Goal: Task Accomplishment & Management: Use online tool/utility

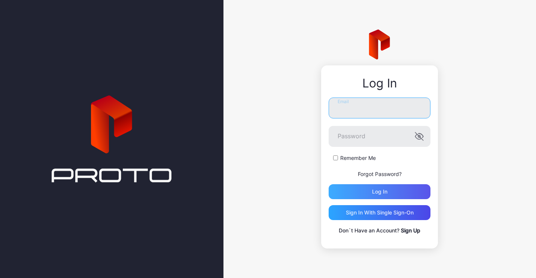
type input "**********"
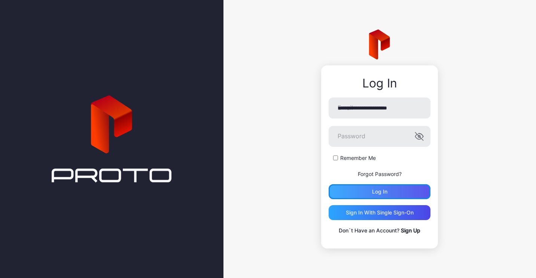
click at [384, 190] on div "Log in" at bounding box center [379, 192] width 15 height 6
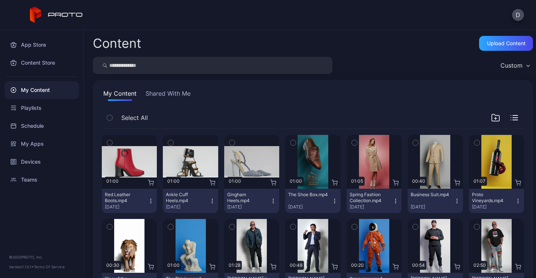
click at [165, 93] on button "Shared With Me" at bounding box center [168, 95] width 48 height 12
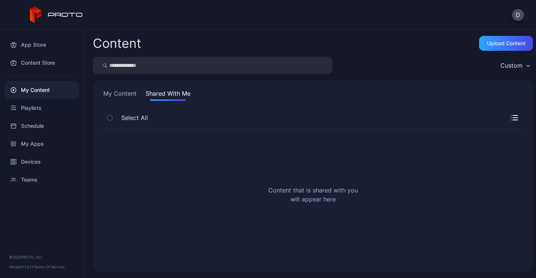
click at [117, 101] on button "My Content" at bounding box center [120, 95] width 36 height 12
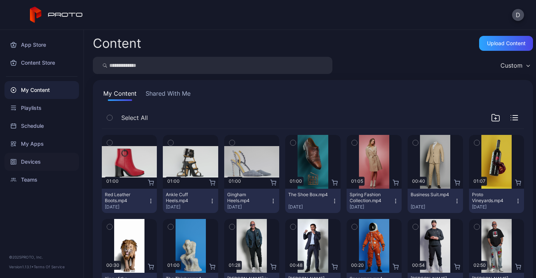
click at [30, 164] on div "Devices" at bounding box center [41, 162] width 74 height 18
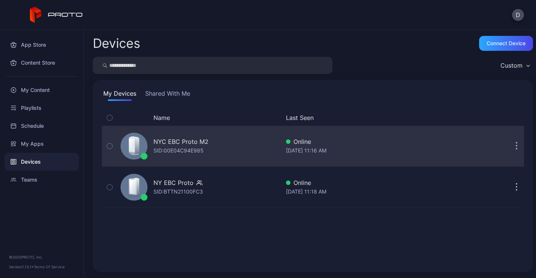
click at [516, 147] on icon "button" at bounding box center [516, 146] width 1 height 1
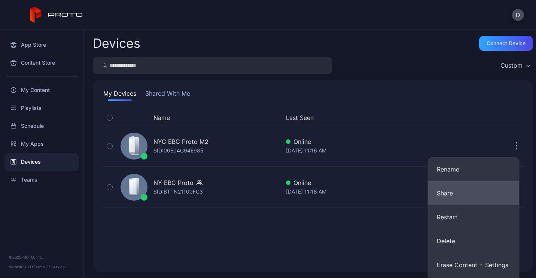
click at [449, 191] on button "Share" at bounding box center [474, 193] width 92 height 24
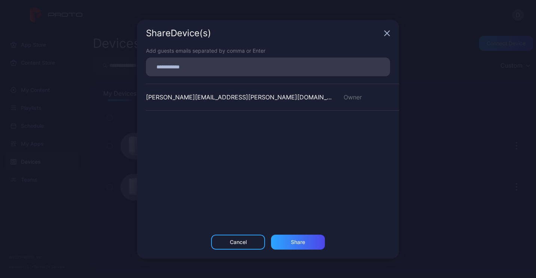
click at [207, 68] on input at bounding box center [267, 67] width 235 height 10
click at [206, 67] on input at bounding box center [267, 67] width 235 height 10
type input "**********"
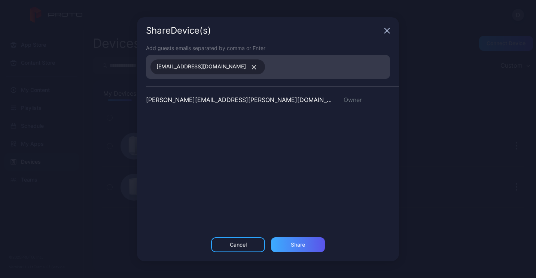
click at [299, 242] on div "Share" at bounding box center [298, 245] width 14 height 6
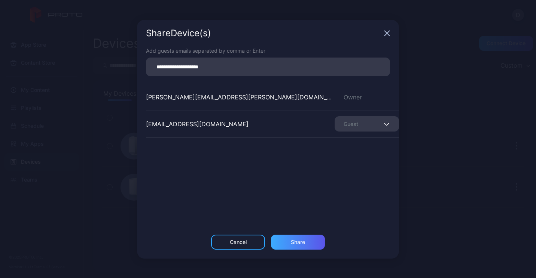
type input "**********"
click at [305, 245] on div "Share" at bounding box center [298, 242] width 14 height 6
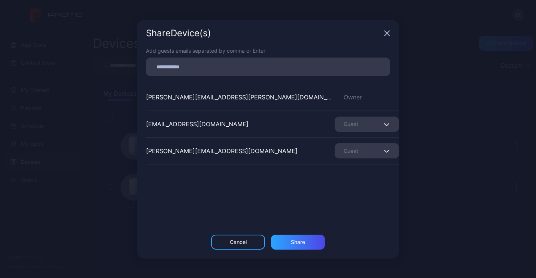
click at [385, 124] on span "button" at bounding box center [387, 124] width 5 height 9
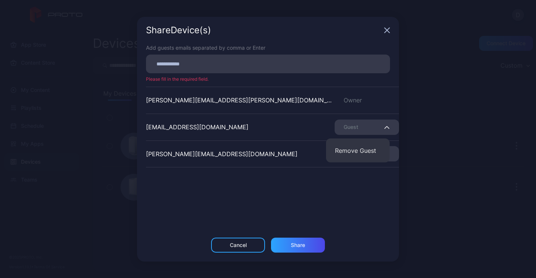
click at [385, 124] on span "button" at bounding box center [387, 127] width 5 height 9
click at [365, 200] on div "Add guests emails separated by comma or Enter Please fill in the required field…" at bounding box center [268, 141] width 262 height 194
click at [271, 64] on input at bounding box center [267, 64] width 235 height 10
click at [424, 80] on div "Share Device (s) Add guests emails separated by comma or Enter Please fill in t…" at bounding box center [268, 139] width 536 height 278
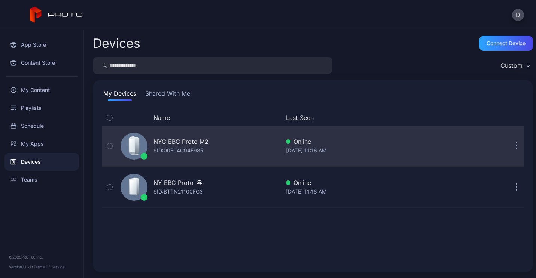
click at [516, 144] on icon "button" at bounding box center [517, 146] width 2 height 9
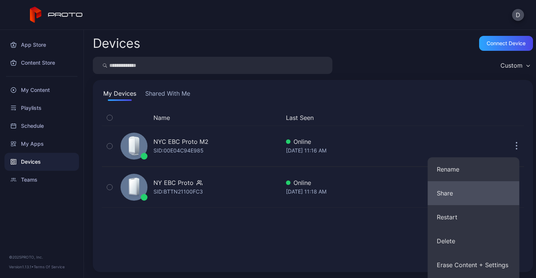
click at [446, 193] on button "Share" at bounding box center [474, 193] width 92 height 24
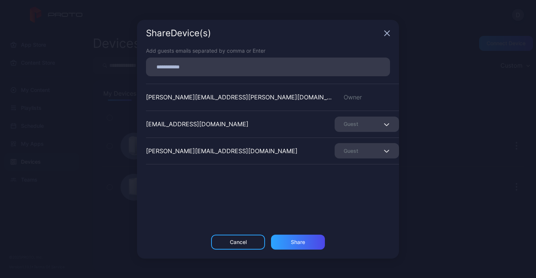
click at [230, 65] on input at bounding box center [267, 67] width 235 height 10
type input "**********"
click at [307, 241] on div "Share" at bounding box center [298, 242] width 54 height 15
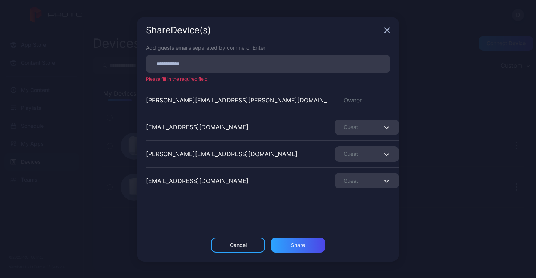
click at [387, 31] on icon "button" at bounding box center [387, 30] width 6 height 6
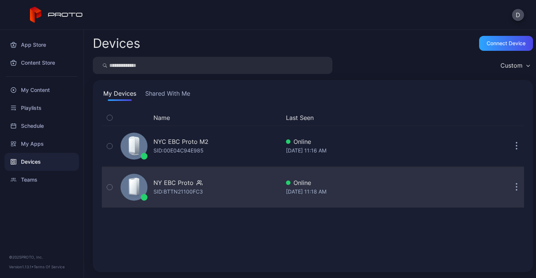
click at [509, 191] on button "button" at bounding box center [516, 187] width 15 height 15
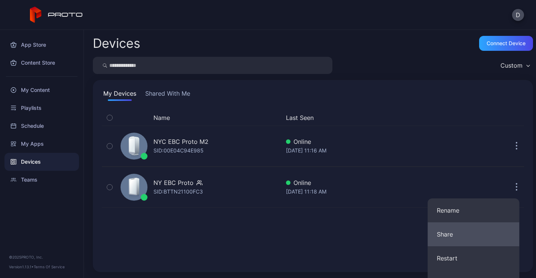
click at [451, 236] on button "Share" at bounding box center [474, 235] width 92 height 24
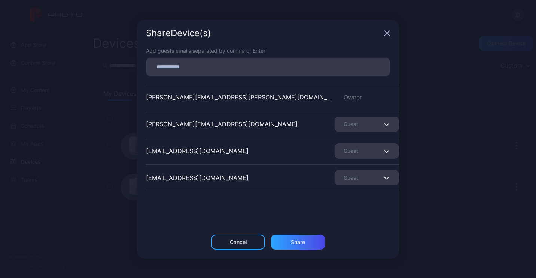
click at [391, 32] on div "Share Device (s)" at bounding box center [268, 33] width 262 height 27
click at [387, 34] on icon "button" at bounding box center [387, 33] width 5 height 5
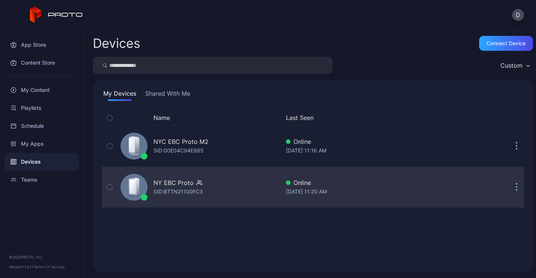
click at [510, 190] on button "button" at bounding box center [516, 187] width 15 height 15
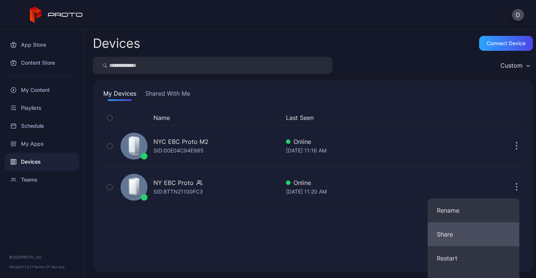
click at [468, 235] on button "Share" at bounding box center [474, 235] width 92 height 24
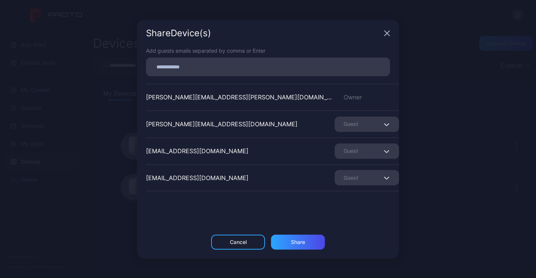
click at [220, 65] on input at bounding box center [267, 67] width 235 height 10
type input "**********"
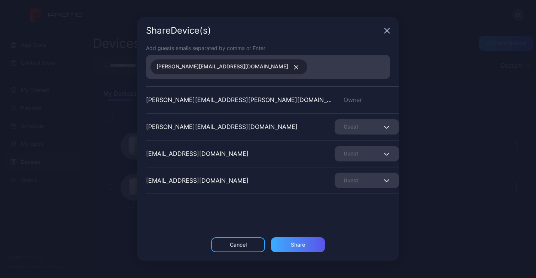
click at [306, 239] on div "Share" at bounding box center [298, 245] width 54 height 15
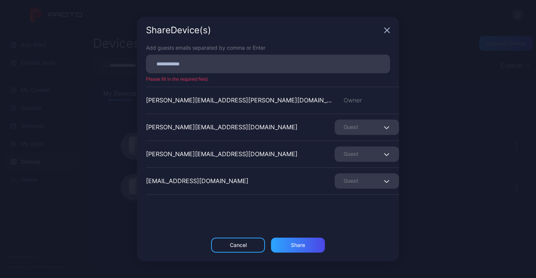
click at [465, 111] on div "Share Device (s) Add guests emails separated by comma or Enter Please fill in t…" at bounding box center [268, 139] width 536 height 278
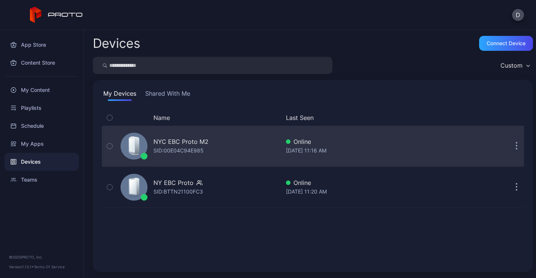
click at [516, 150] on icon "button" at bounding box center [516, 150] width 1 height 1
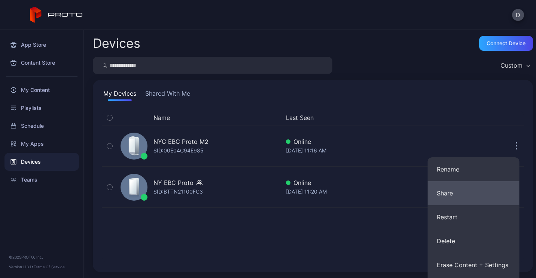
click at [456, 188] on button "Share" at bounding box center [474, 193] width 92 height 24
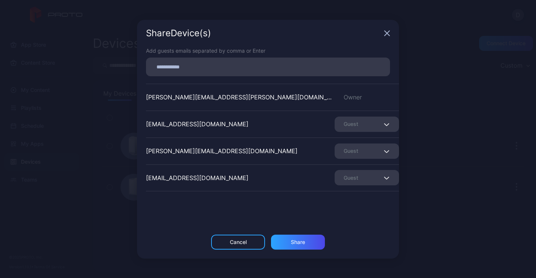
click at [229, 69] on input at bounding box center [267, 67] width 235 height 10
type input "**********"
click at [293, 249] on div "Share" at bounding box center [298, 242] width 54 height 15
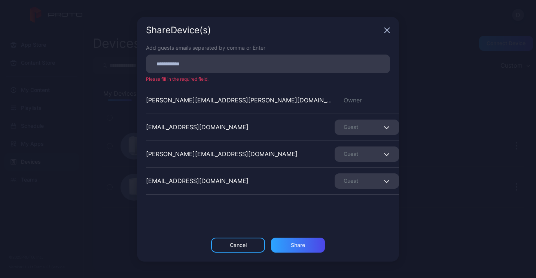
click at [386, 33] on icon "button" at bounding box center [387, 30] width 6 height 6
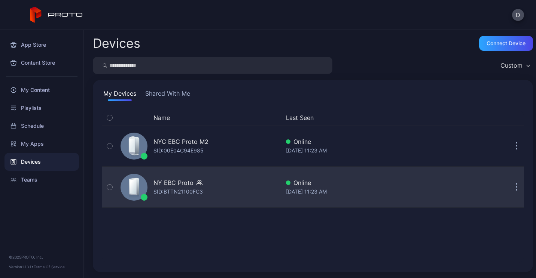
click at [510, 187] on button "button" at bounding box center [516, 187] width 15 height 15
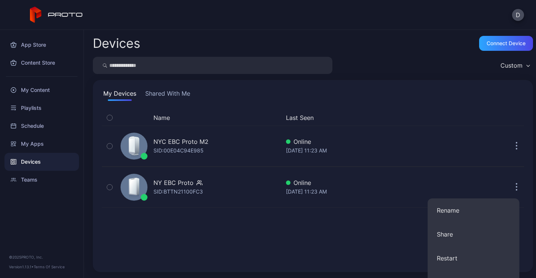
scroll to position [112, 0]
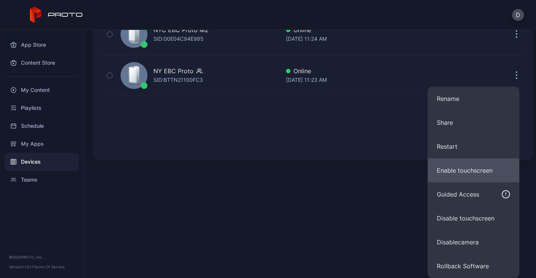
click at [462, 175] on button "Enable touchscreen" at bounding box center [474, 171] width 92 height 24
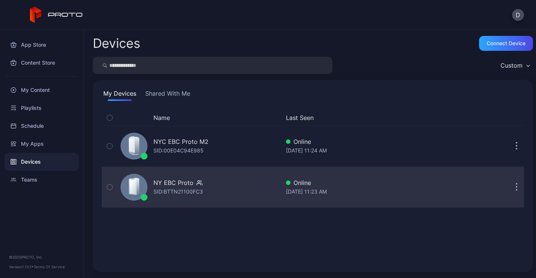
click at [509, 191] on button "button" at bounding box center [516, 187] width 15 height 15
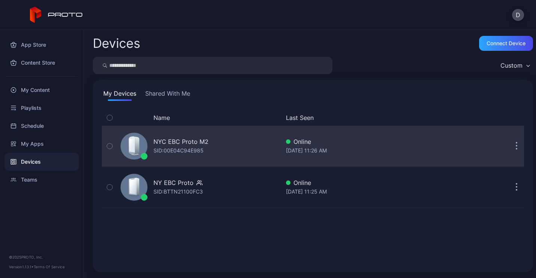
click at [509, 149] on button "button" at bounding box center [516, 146] width 15 height 15
click at [109, 147] on icon "button" at bounding box center [109, 146] width 5 height 8
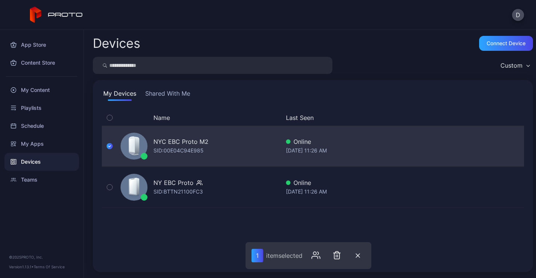
drag, startPoint x: 309, startPoint y: 151, endPoint x: 491, endPoint y: 148, distance: 181.5
click at [491, 148] on div "NYC EBC Proto M2 SID: 00E04C94E985 Online [DATE] 11:26 AM" at bounding box center [313, 146] width 422 height 37
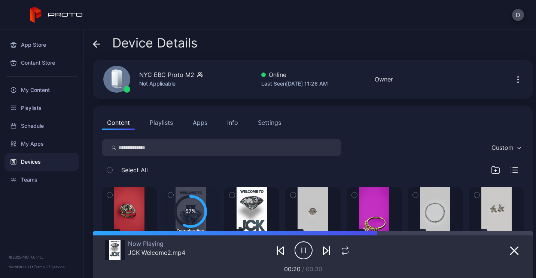
click at [99, 52] on div "Device Details" at bounding box center [145, 45] width 105 height 18
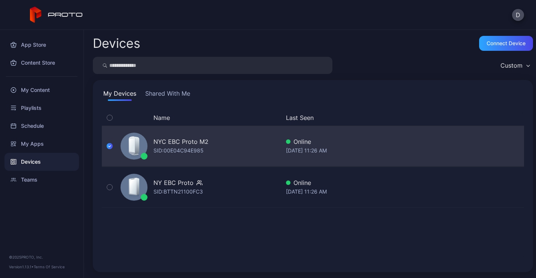
click at [108, 146] on icon "button" at bounding box center [110, 146] width 6 height 8
click at [509, 149] on button "button" at bounding box center [516, 146] width 15 height 15
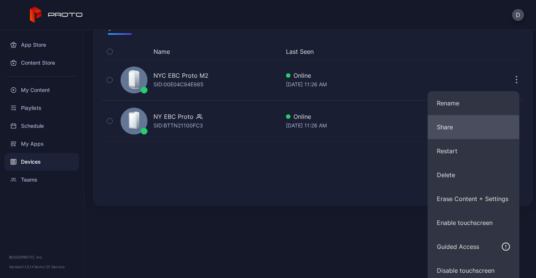
scroll to position [95, 0]
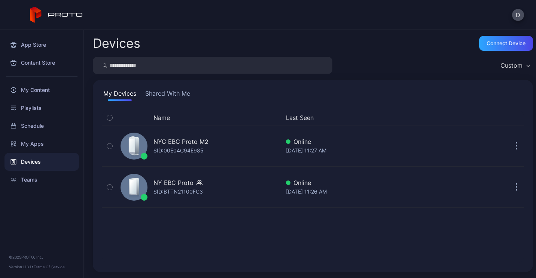
click at [389, 199] on div "Devices Connect device Custom My Devices Shared With Me Name Last Seen NYC EBC …" at bounding box center [310, 154] width 452 height 248
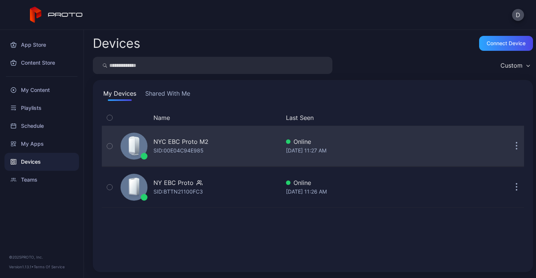
click at [509, 146] on button "button" at bounding box center [516, 146] width 15 height 15
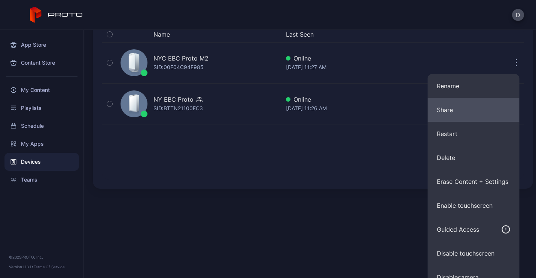
scroll to position [95, 0]
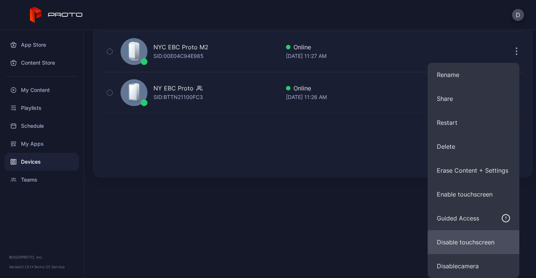
click at [456, 239] on button "Disable touchscreen" at bounding box center [474, 242] width 92 height 24
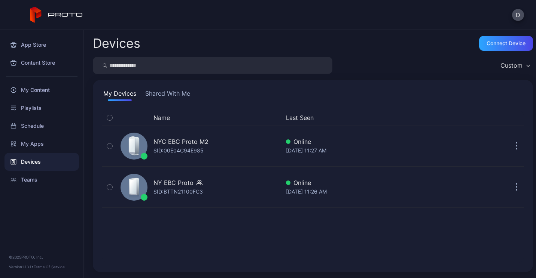
scroll to position [0, 0]
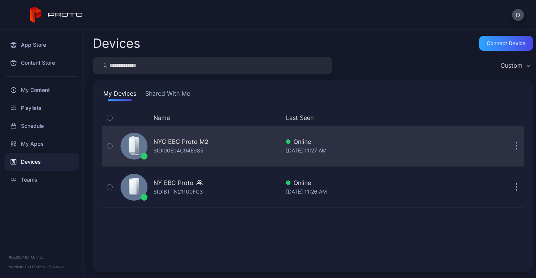
click at [510, 147] on button "button" at bounding box center [516, 146] width 15 height 15
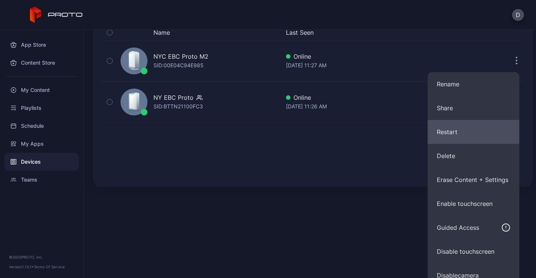
scroll to position [95, 0]
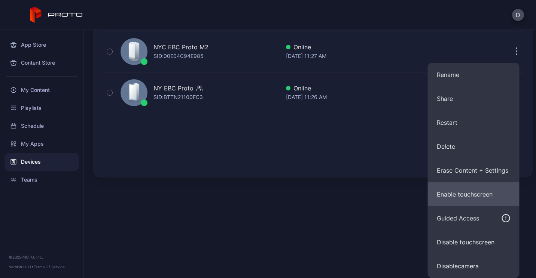
click at [476, 195] on button "Enable touchscreen" at bounding box center [474, 195] width 92 height 24
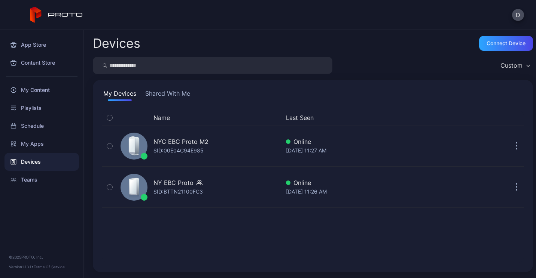
scroll to position [0, 0]
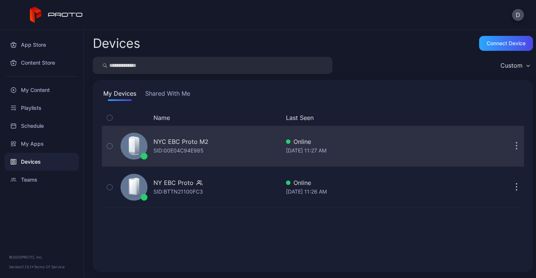
click at [509, 148] on button "button" at bounding box center [516, 146] width 15 height 15
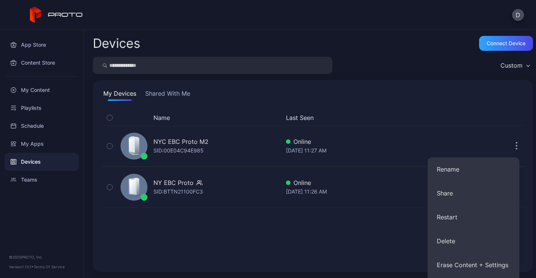
click at [308, 235] on div "Devices Connect device Custom My Devices Shared With Me Name Last Seen NYC EBC …" at bounding box center [310, 154] width 452 height 248
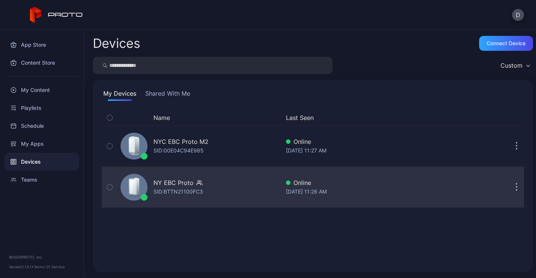
click at [110, 186] on icon "button" at bounding box center [109, 187] width 5 height 8
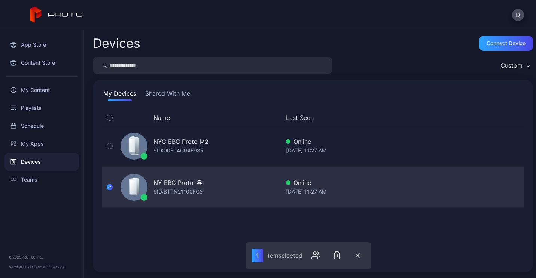
click at [477, 183] on div "NY EBC Proto SID: BTTN21100FC3 Online [DATE] 11:27 AM" at bounding box center [313, 187] width 422 height 37
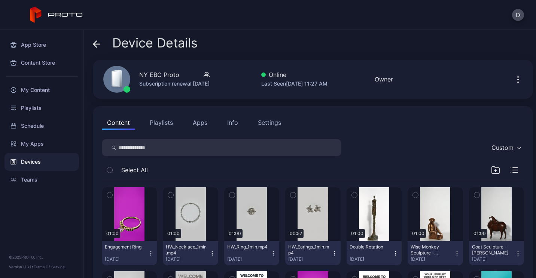
click at [96, 43] on icon at bounding box center [96, 43] width 7 height 7
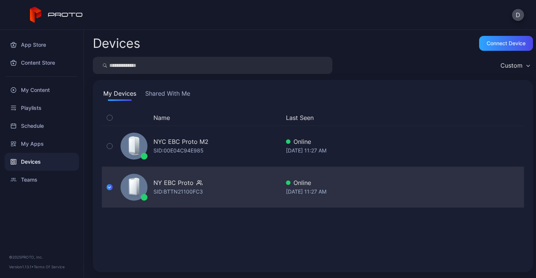
click at [476, 189] on div "NY EBC Proto SID: BTTN21100FC3 Online [DATE] 11:27 AM" at bounding box center [313, 187] width 422 height 37
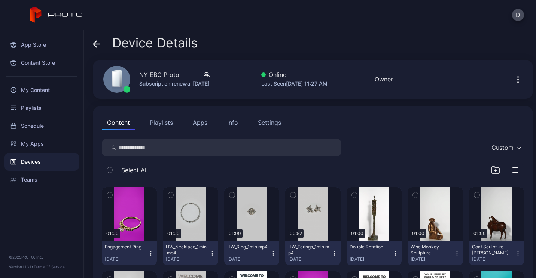
click at [94, 43] on icon at bounding box center [96, 43] width 7 height 7
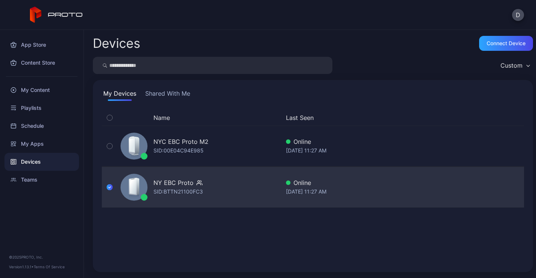
click at [108, 186] on icon "button" at bounding box center [110, 187] width 6 height 8
click at [516, 187] on icon "button" at bounding box center [517, 187] width 2 height 9
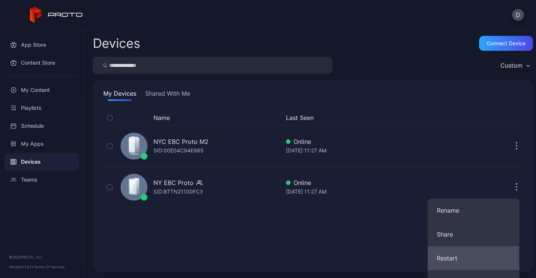
click at [457, 265] on button "Restart" at bounding box center [474, 259] width 92 height 24
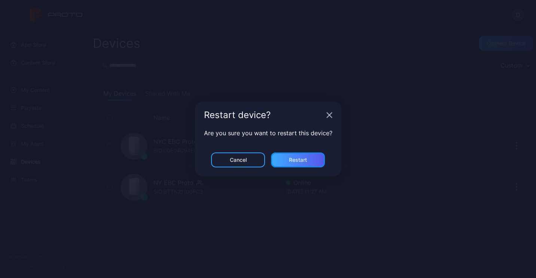
click at [296, 161] on div "Restart" at bounding box center [298, 160] width 18 height 6
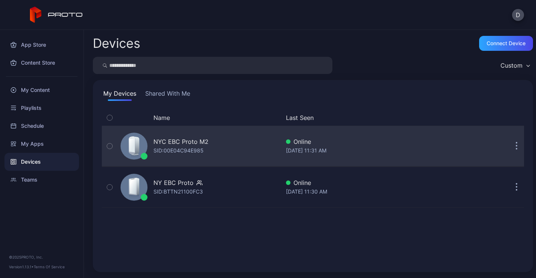
click at [509, 144] on button "button" at bounding box center [516, 146] width 15 height 15
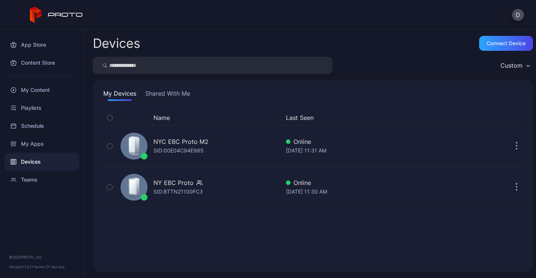
click at [334, 257] on div "Name Last Seen NYC EBC Proto M2 SID: 00E04C94E985 Online [DATE] 11:31 AM NY EBC…" at bounding box center [313, 186] width 422 height 153
